Goal: Transaction & Acquisition: Book appointment/travel/reservation

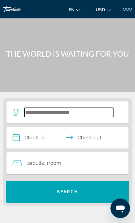
click at [29, 117] on input "Search hotel destination" at bounding box center [69, 112] width 89 height 9
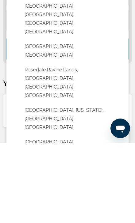
scroll to position [63, 0]
type input "**********"
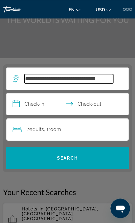
scroll to position [33, 0]
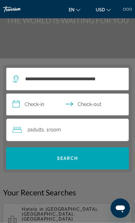
click at [32, 105] on input "**********" at bounding box center [68, 105] width 124 height 23
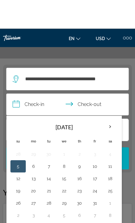
scroll to position [77, 0]
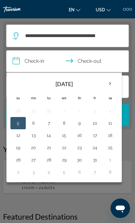
click at [76, 127] on button "9" at bounding box center [79, 123] width 9 height 9
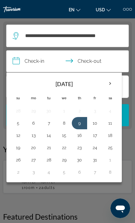
click at [63, 126] on button "8" at bounding box center [64, 123] width 9 height 9
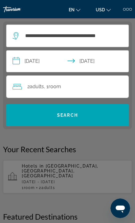
click at [82, 65] on input "**********" at bounding box center [68, 62] width 124 height 23
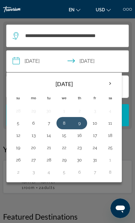
click at [94, 124] on button "10" at bounding box center [94, 123] width 9 height 9
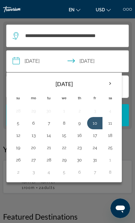
click at [64, 126] on button "8" at bounding box center [64, 123] width 9 height 9
type input "**********"
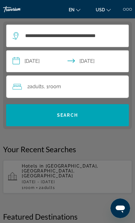
click at [52, 119] on span "Search" at bounding box center [67, 115] width 123 height 15
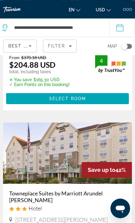
scroll to position [137, 0]
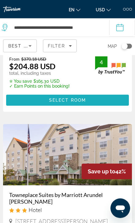
click at [39, 102] on span "Main content" at bounding box center [67, 100] width 123 height 15
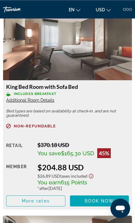
scroll to position [806, 0]
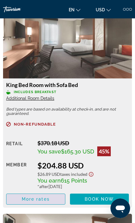
click at [38, 198] on span "More rates" at bounding box center [36, 199] width 28 height 5
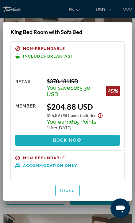
click at [62, 138] on span "Book now" at bounding box center [67, 140] width 29 height 5
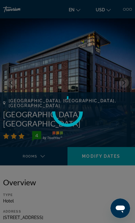
scroll to position [806, 0]
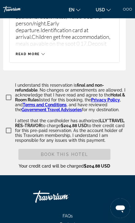
scroll to position [1408, 0]
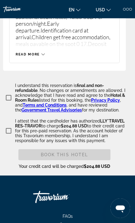
click at [61, 222] on span "Contact" at bounding box center [67, 224] width 16 height 5
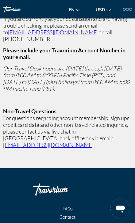
scroll to position [127, 0]
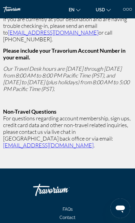
click at [63, 215] on span "Contact" at bounding box center [67, 217] width 16 height 5
click at [59, 215] on link "Contact" at bounding box center [67, 217] width 28 height 5
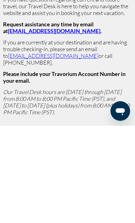
scroll to position [0, 0]
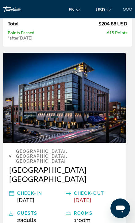
scroll to position [100, 0]
